Goal: Task Accomplishment & Management: Manage account settings

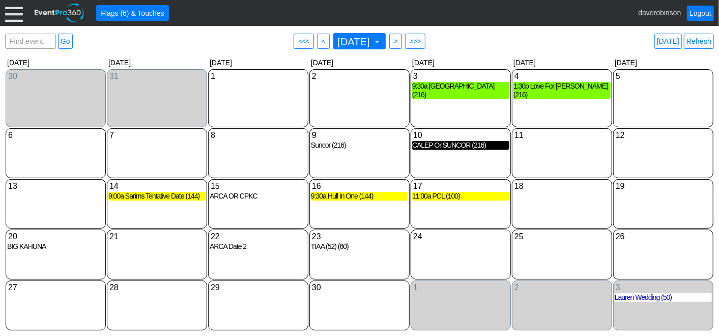
click at [475, 148] on div "CALEP Or SUNCOR (216)" at bounding box center [460, 145] width 97 height 9
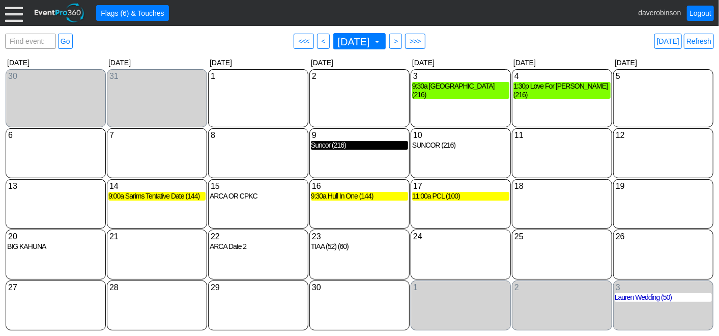
click at [355, 146] on div "Suncor (216)" at bounding box center [359, 145] width 97 height 9
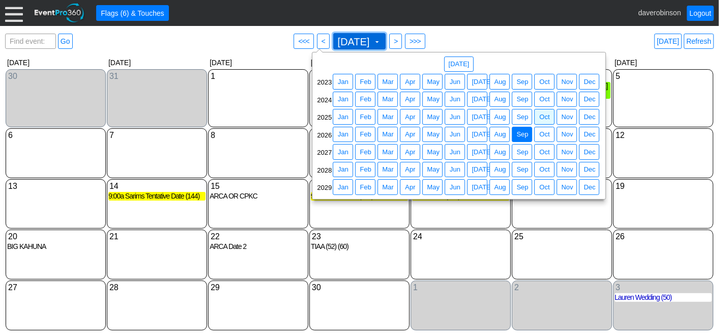
click at [381, 44] on span at bounding box center [377, 42] width 8 height 8
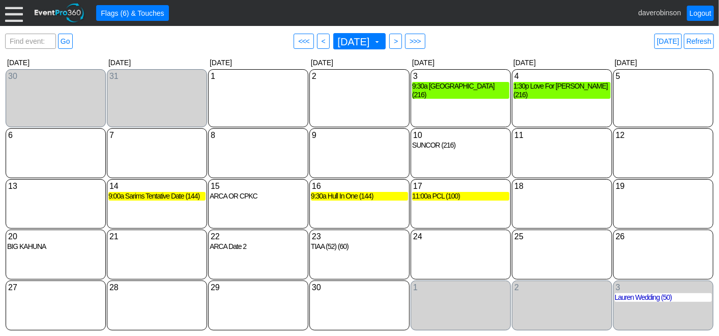
click at [536, 36] on div "Find event: enter title Go ● <<< ● < September 2026 ▼ ● > ● >>> Today Refresh" at bounding box center [359, 41] width 709 height 20
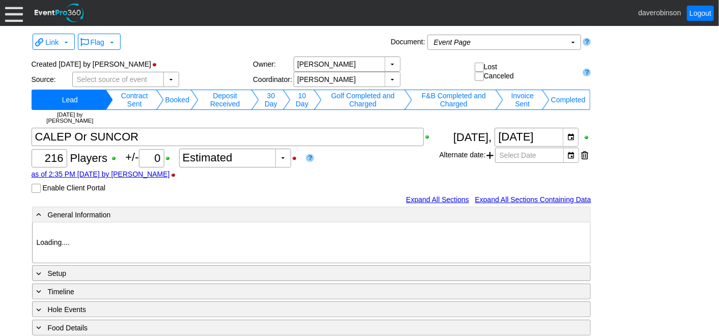
type input "Heritage Pointe Golf Club"
type input "1214639"
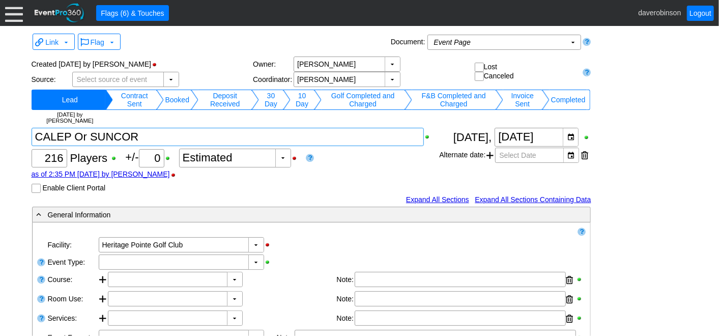
click at [91, 139] on textarea at bounding box center [228, 137] width 393 height 18
type textarea "SUNCOR"
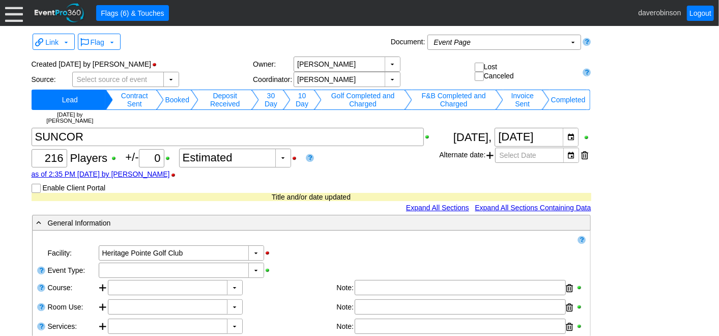
click at [177, 99] on td "Booked" at bounding box center [177, 100] width 27 height 20
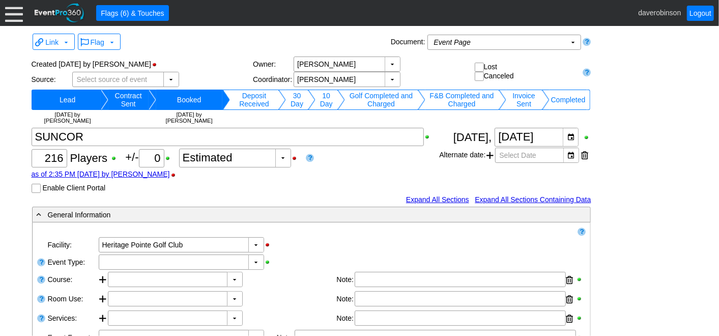
scroll to position [56, 0]
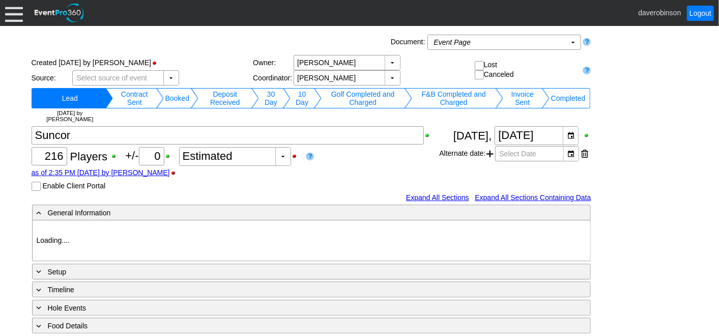
type input "Heritage Pointe Golf Club"
type input "1214637"
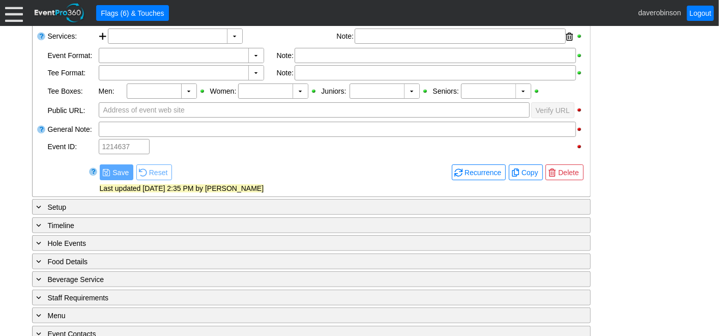
scroll to position [282, 0]
click at [565, 171] on span "Delete" at bounding box center [568, 172] width 24 height 10
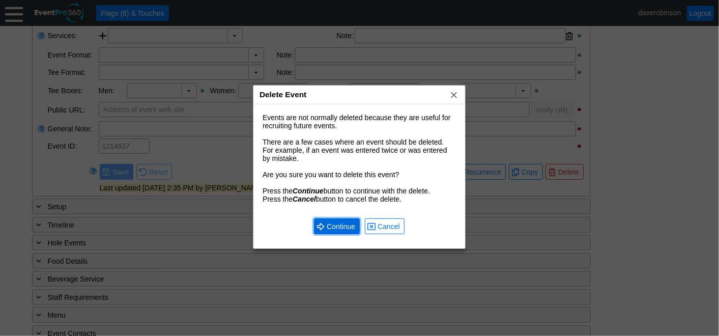
click at [325, 223] on span "Continue" at bounding box center [341, 226] width 33 height 10
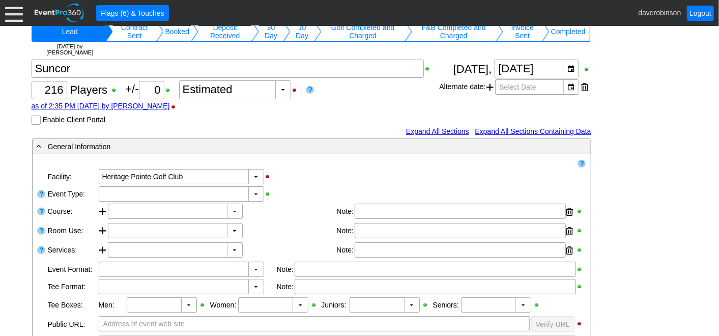
scroll to position [56, 0]
